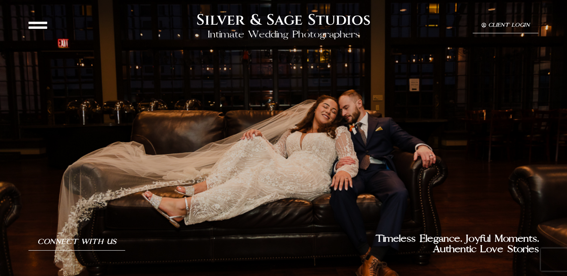
click at [37, 24] on icon at bounding box center [37, 25] width 19 height 19
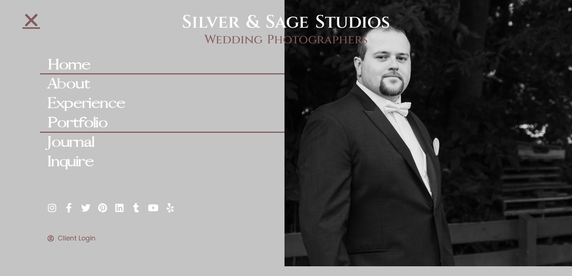
click at [84, 126] on link "Portfolio" at bounding box center [162, 123] width 245 height 19
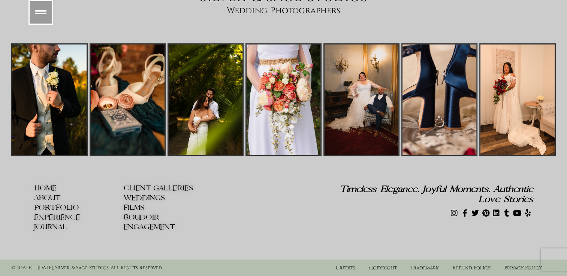
scroll to position [2642, 0]
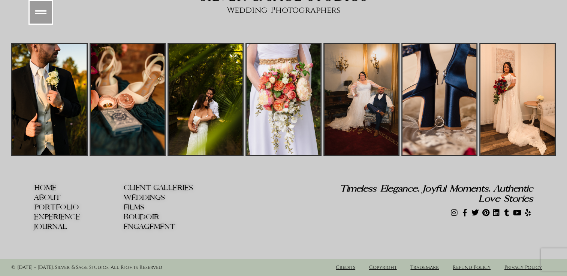
click at [145, 196] on span "WEDDINGS" at bounding box center [144, 198] width 41 height 8
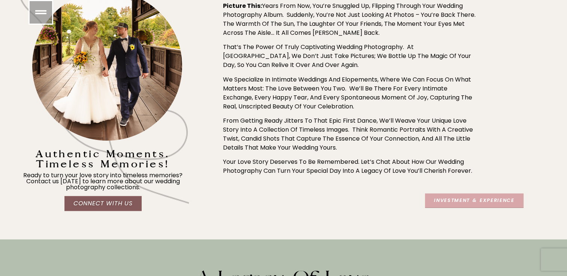
scroll to position [337, 0]
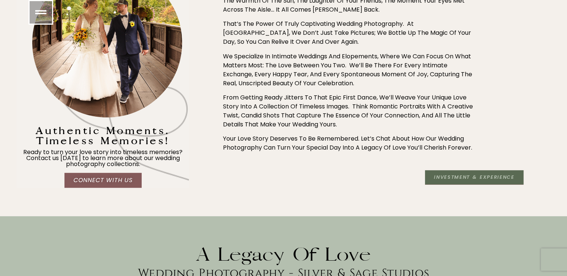
click at [475, 176] on span "Investment & Experience" at bounding box center [474, 177] width 80 height 5
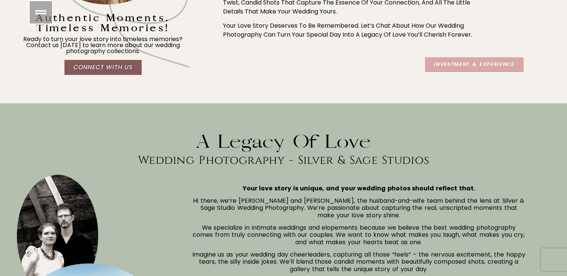
scroll to position [450, 0]
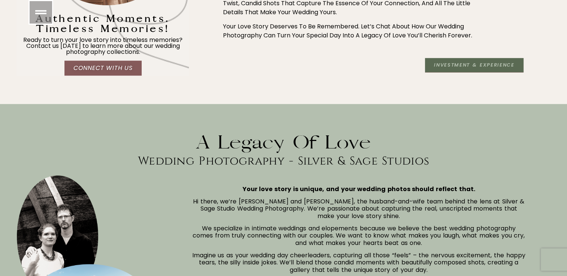
click at [467, 65] on span "Investment & Experience" at bounding box center [474, 65] width 80 height 5
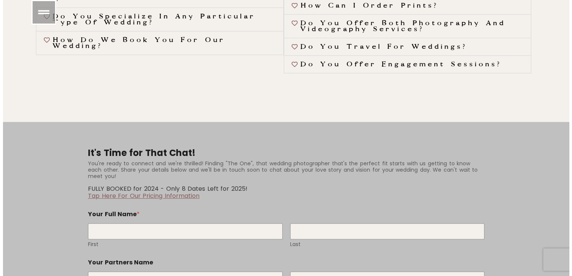
scroll to position [2997, 0]
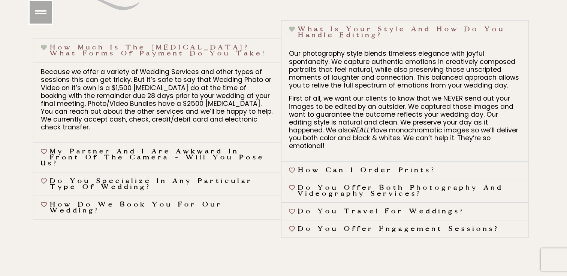
click at [41, 11] on icon at bounding box center [40, 12] width 11 height 11
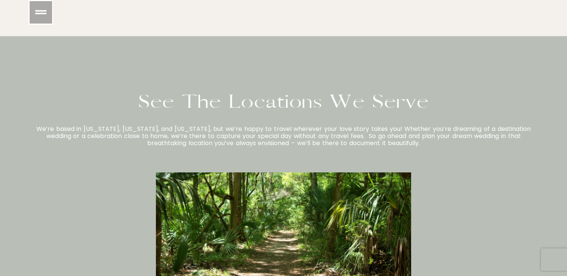
scroll to position [2023, 0]
